Goal: Register for event/course

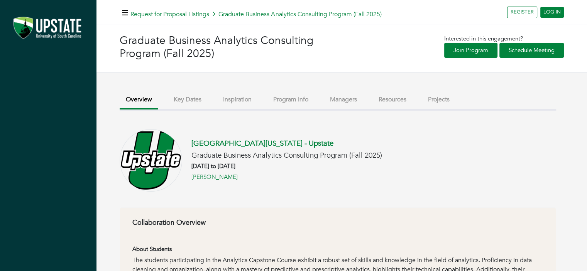
click at [190, 98] on button "Key Dates" at bounding box center [187, 99] width 40 height 17
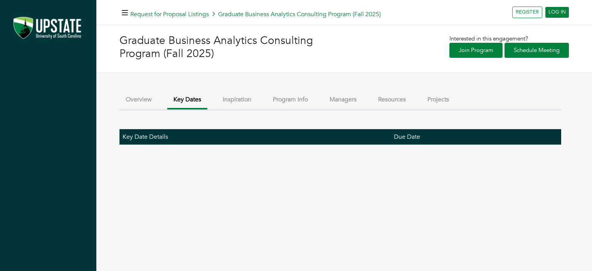
click at [242, 99] on button "Inspiration" at bounding box center [237, 99] width 41 height 17
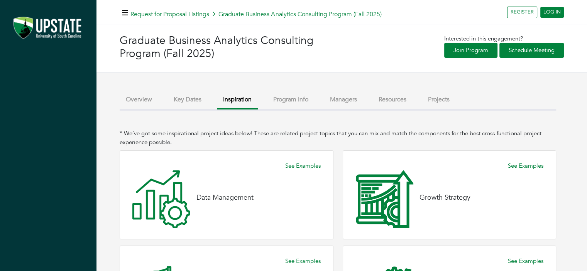
click at [299, 99] on button "Program Info" at bounding box center [290, 99] width 47 height 17
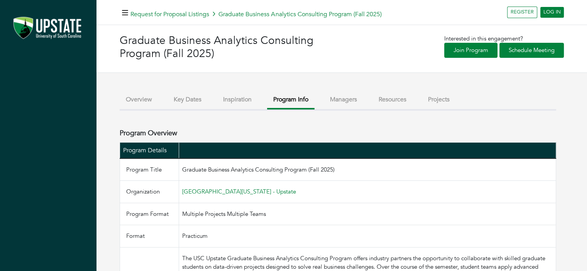
click at [341, 100] on button "Managers" at bounding box center [343, 99] width 39 height 17
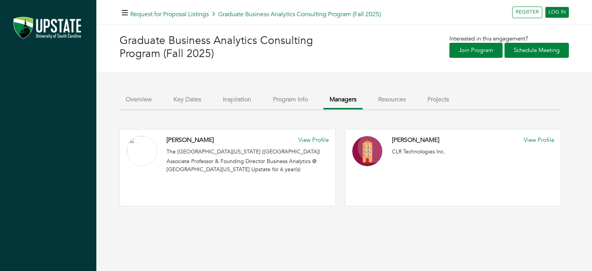
click at [388, 97] on button "Resources" at bounding box center [392, 99] width 40 height 17
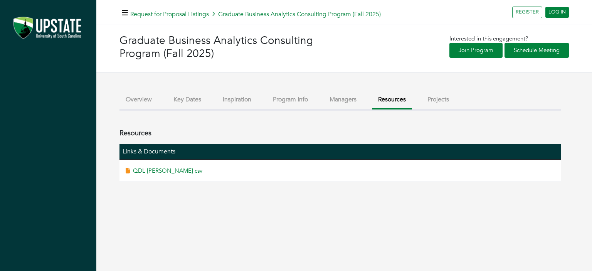
click at [437, 96] on button "Projects" at bounding box center [438, 99] width 34 height 17
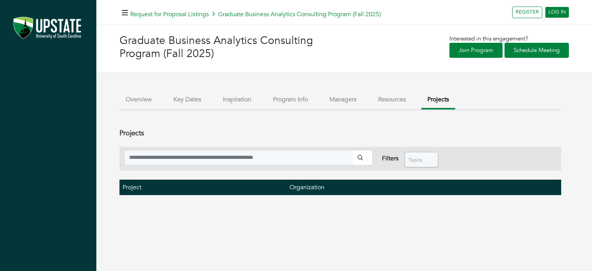
click at [142, 101] on button "Overview" at bounding box center [139, 99] width 39 height 17
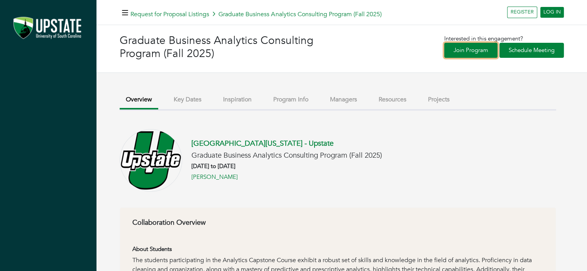
drag, startPoint x: 478, startPoint y: 50, endPoint x: 485, endPoint y: 49, distance: 7.3
click at [479, 50] on link "Join Program" at bounding box center [470, 50] width 53 height 15
click at [531, 50] on link "Schedule Meeting" at bounding box center [531, 50] width 64 height 15
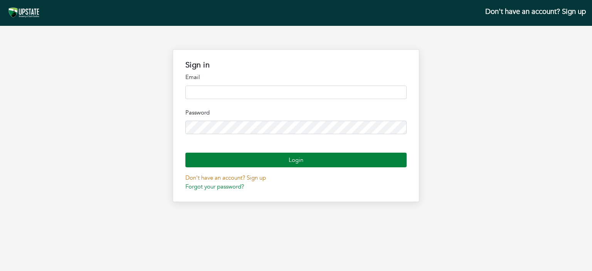
click at [223, 182] on link "Don't have an account? Sign up" at bounding box center [225, 178] width 81 height 8
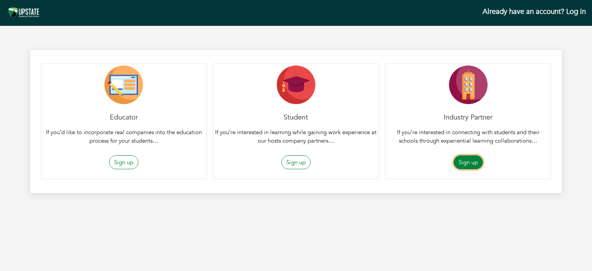
click at [470, 160] on button "Sign up" at bounding box center [468, 162] width 29 height 14
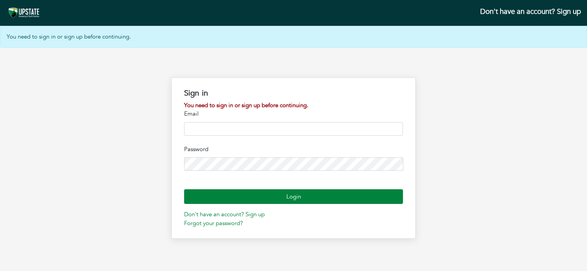
scroll to position [20, 0]
click at [235, 218] on link "Don't have an account? Sign up" at bounding box center [224, 215] width 81 height 8
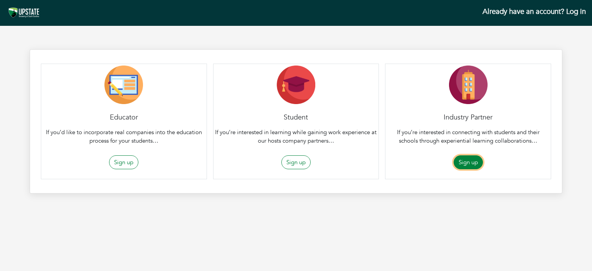
click at [469, 161] on button "Sign up" at bounding box center [468, 162] width 29 height 14
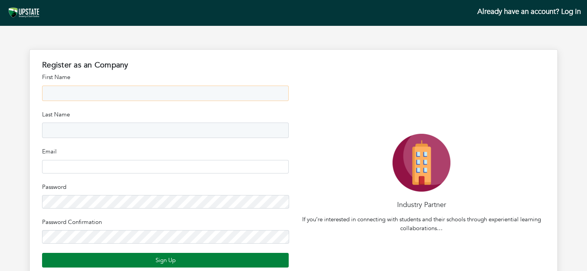
click at [89, 94] on input "text" at bounding box center [165, 93] width 246 height 15
type input "****"
click at [67, 126] on input "text" at bounding box center [165, 130] width 246 height 15
type input "******"
click at [64, 164] on input "email" at bounding box center [165, 166] width 246 height 13
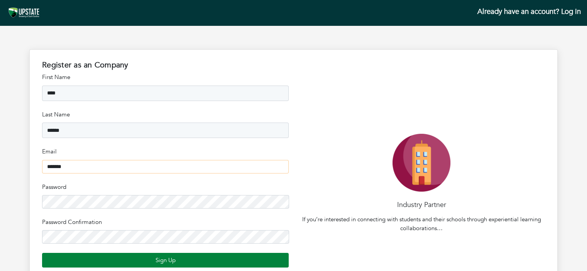
type input "**********"
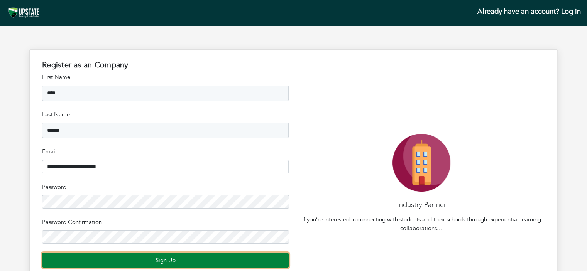
click at [164, 261] on button "Sign Up" at bounding box center [165, 260] width 246 height 15
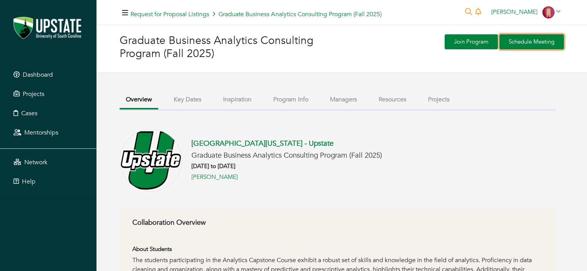
click at [535, 42] on link "Schedule Meeting" at bounding box center [531, 41] width 64 height 15
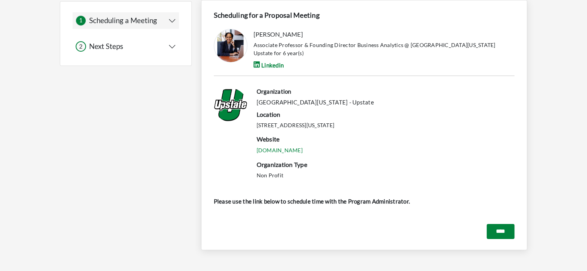
scroll to position [67, 0]
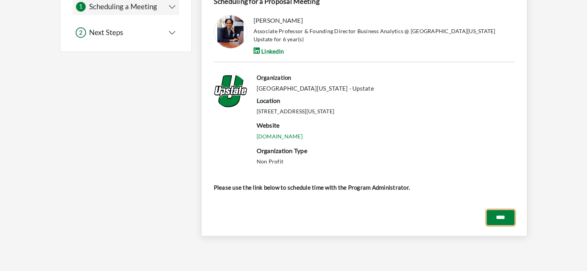
click at [498, 216] on input "****" at bounding box center [500, 217] width 28 height 15
click at [495, 219] on input "****" at bounding box center [500, 217] width 28 height 15
click at [497, 218] on input "****" at bounding box center [500, 217] width 28 height 15
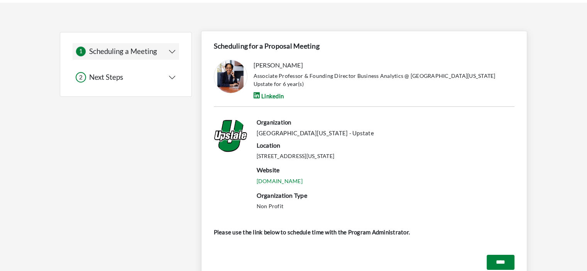
scroll to position [0, 0]
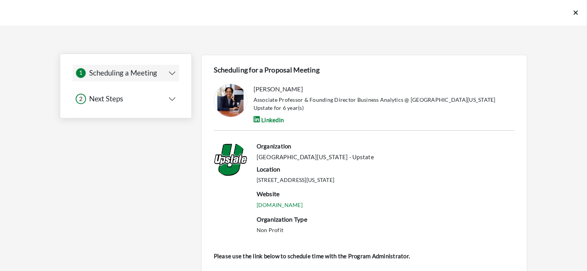
click at [173, 98] on button "2 2 Next Steps" at bounding box center [126, 99] width 100 height 10
click at [172, 71] on button "1 1 Scheduling a Meeting" at bounding box center [126, 73] width 100 height 10
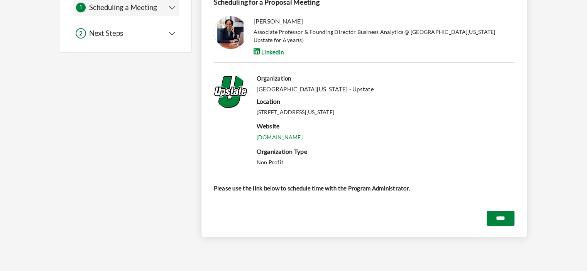
scroll to position [67, 0]
click at [502, 221] on input "****" at bounding box center [500, 217] width 28 height 15
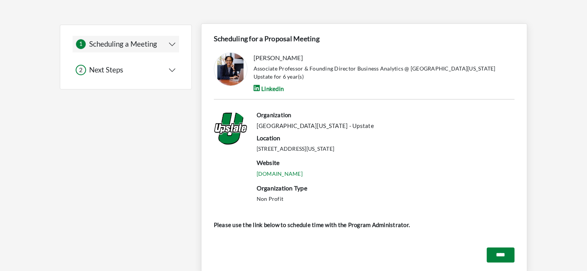
scroll to position [0, 0]
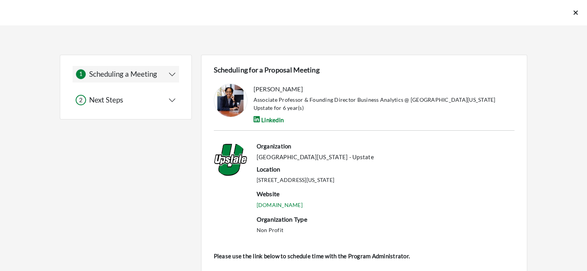
click at [575, 10] on icon at bounding box center [575, 12] width 4 height 7
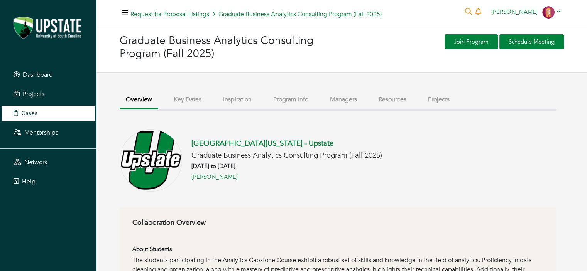
click at [35, 113] on span "Cases" at bounding box center [29, 113] width 16 height 8
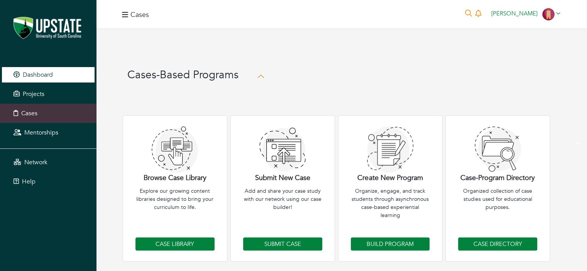
drag, startPoint x: 35, startPoint y: 74, endPoint x: 45, endPoint y: 76, distance: 9.9
click at [35, 74] on span "Dashboard" at bounding box center [38, 75] width 30 height 8
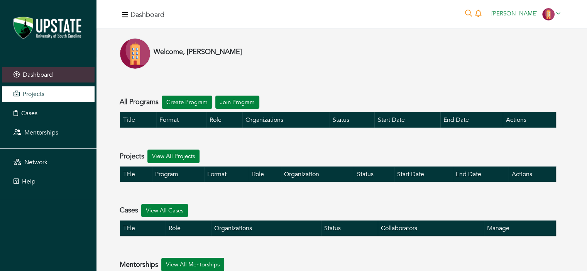
click at [37, 95] on span "Projects" at bounding box center [34, 94] width 22 height 8
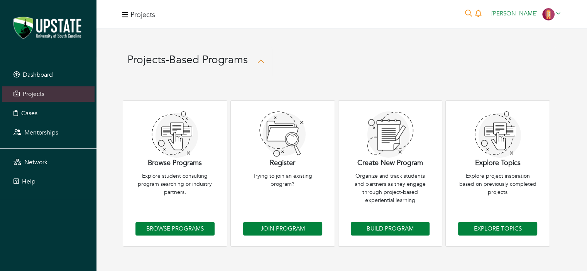
click at [51, 32] on img at bounding box center [48, 28] width 81 height 30
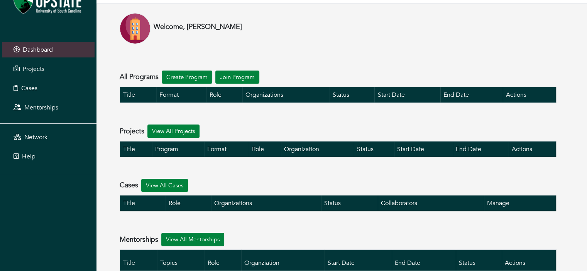
scroll to position [46, 0]
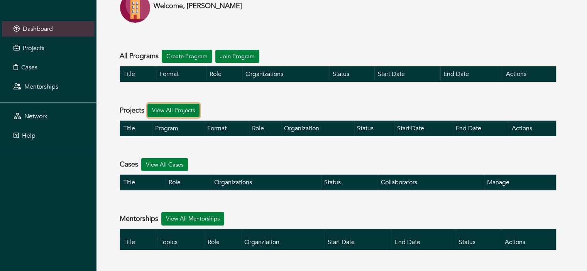
click at [182, 110] on link "View All Projects" at bounding box center [173, 110] width 52 height 13
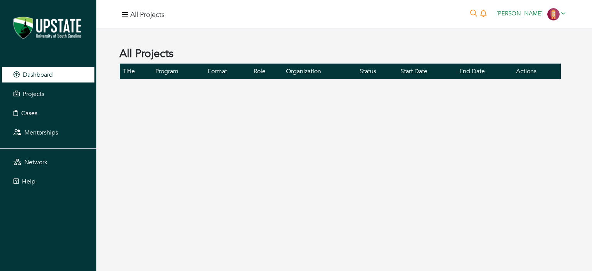
click at [32, 77] on span "Dashboard" at bounding box center [38, 75] width 30 height 8
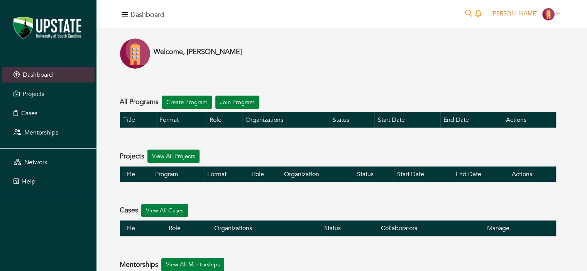
click at [526, 10] on span "[PERSON_NAME]" at bounding box center [514, 14] width 46 height 8
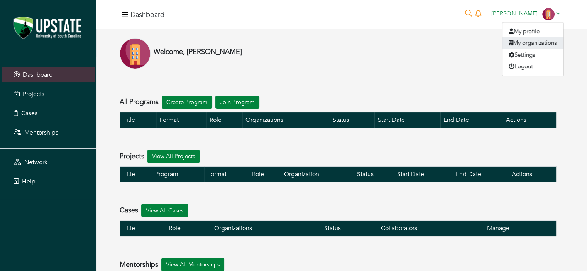
click at [531, 42] on link "My organizations" at bounding box center [532, 43] width 61 height 12
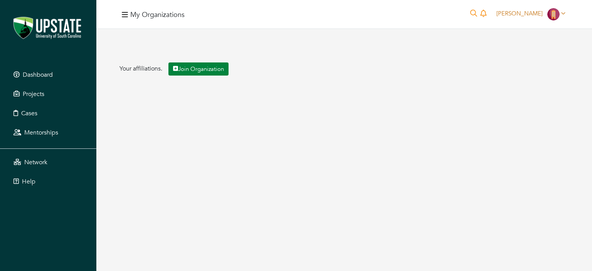
click at [531, 13] on span "[PERSON_NAME]" at bounding box center [520, 14] width 46 height 8
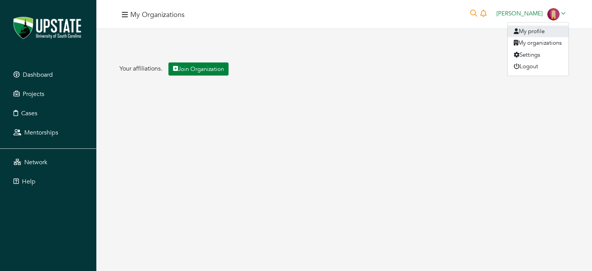
click at [529, 28] on link "My profile" at bounding box center [538, 31] width 61 height 12
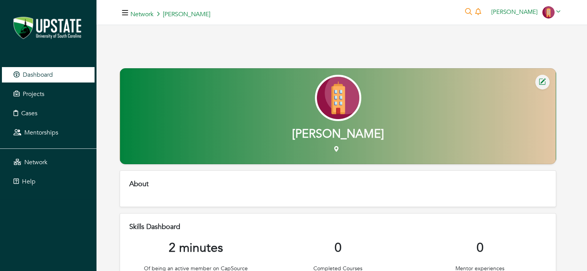
click at [38, 73] on span "Dashboard" at bounding box center [38, 75] width 30 height 8
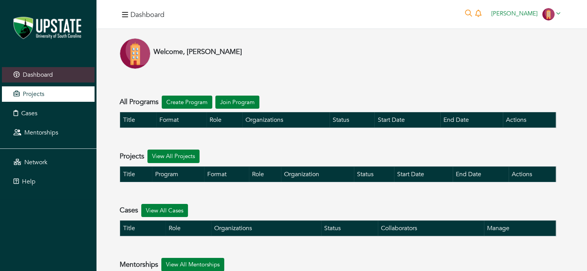
click at [29, 93] on span "Projects" at bounding box center [34, 94] width 22 height 8
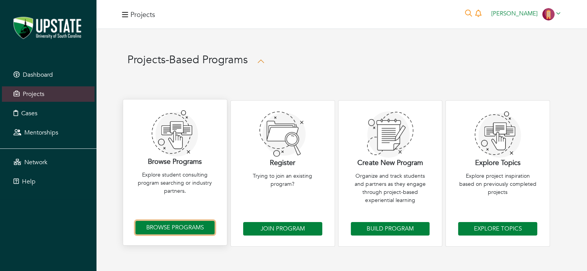
click at [175, 228] on link "Browse Programs" at bounding box center [174, 227] width 79 height 13
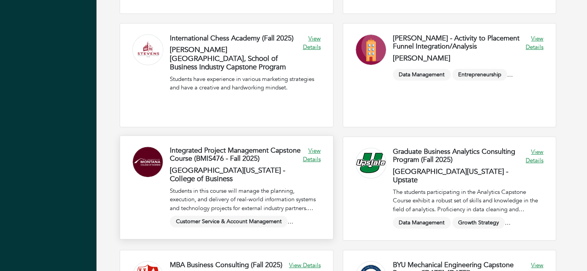
scroll to position [386, 0]
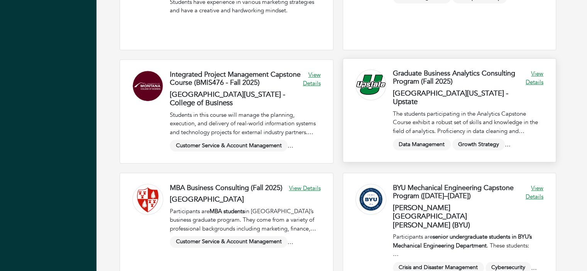
click at [534, 82] on link at bounding box center [449, 110] width 213 height 103
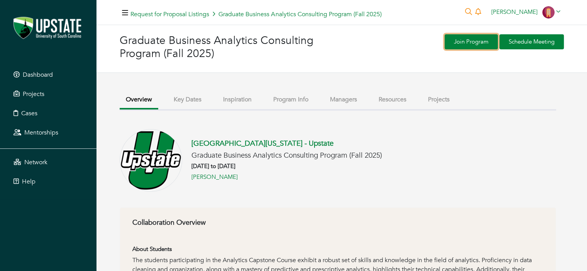
click at [457, 40] on link "Join Program" at bounding box center [470, 41] width 53 height 15
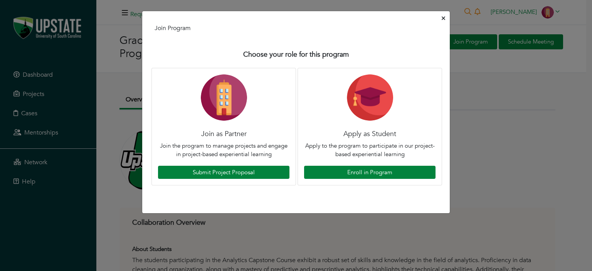
drag, startPoint x: 443, startPoint y: 17, endPoint x: 448, endPoint y: 15, distance: 4.7
click at [445, 16] on icon "Close" at bounding box center [443, 18] width 3 height 6
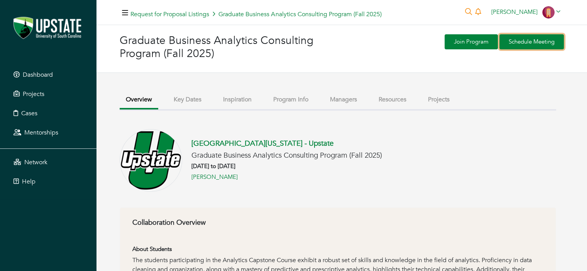
click at [534, 40] on link "Schedule Meeting" at bounding box center [531, 41] width 64 height 15
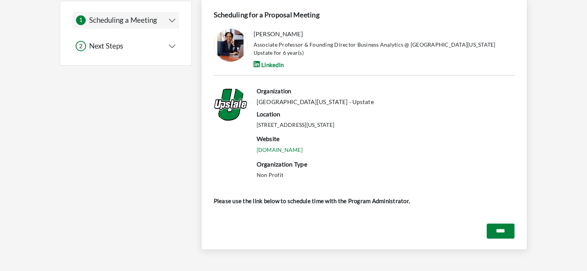
scroll to position [67, 0]
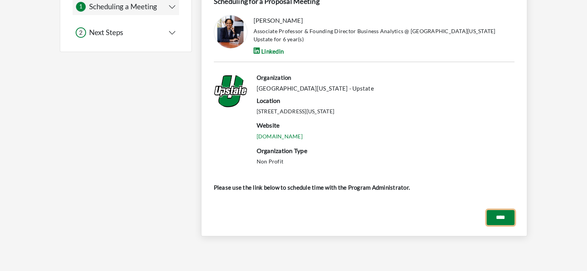
click at [504, 216] on input "****" at bounding box center [500, 217] width 28 height 15
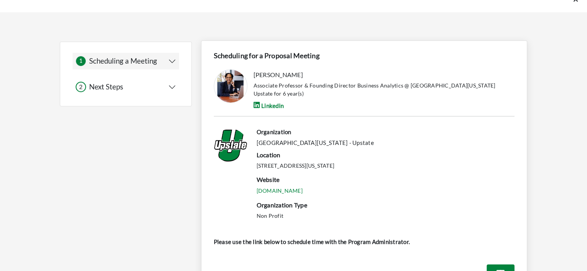
scroll to position [0, 0]
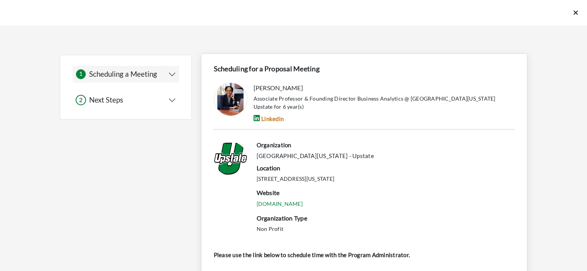
click at [272, 117] on link "Linkedin" at bounding box center [268, 118] width 30 height 7
